Goal: Information Seeking & Learning: Learn about a topic

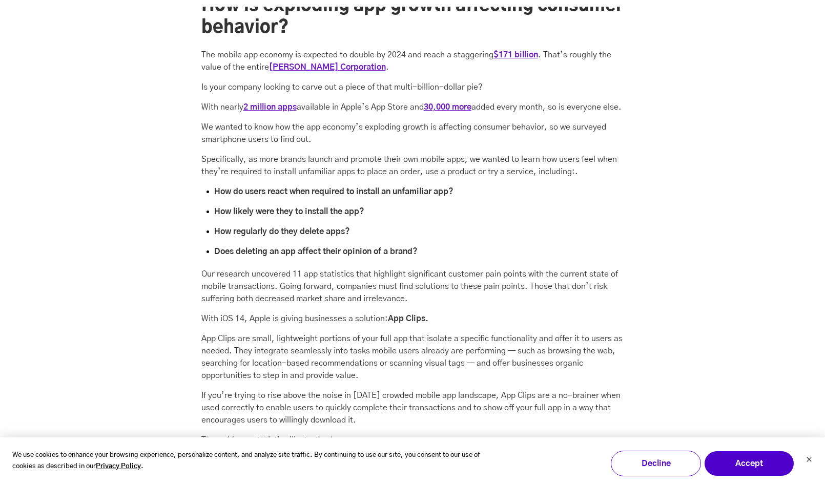
scroll to position [620, 0]
